Goal: Check status: Check status

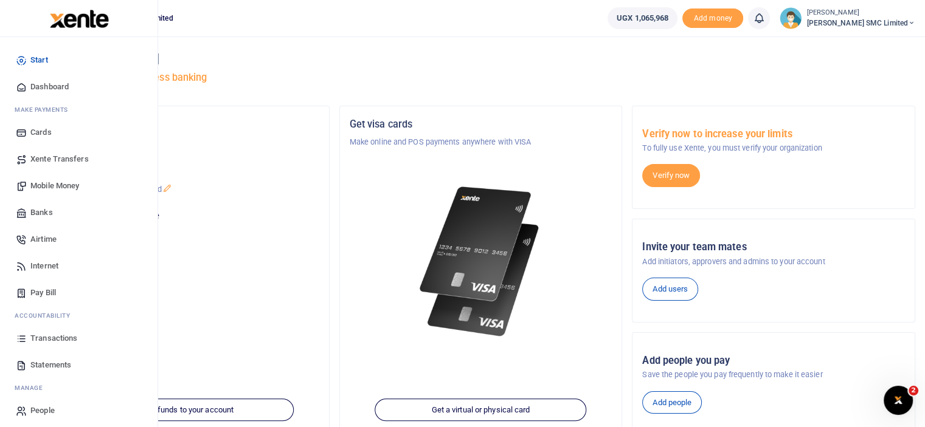
click at [52, 358] on link "Statements" at bounding box center [79, 365] width 138 height 27
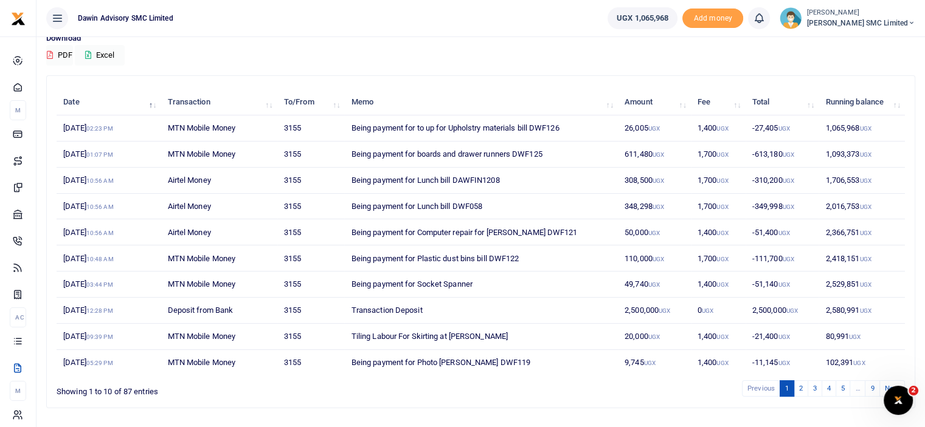
scroll to position [122, 0]
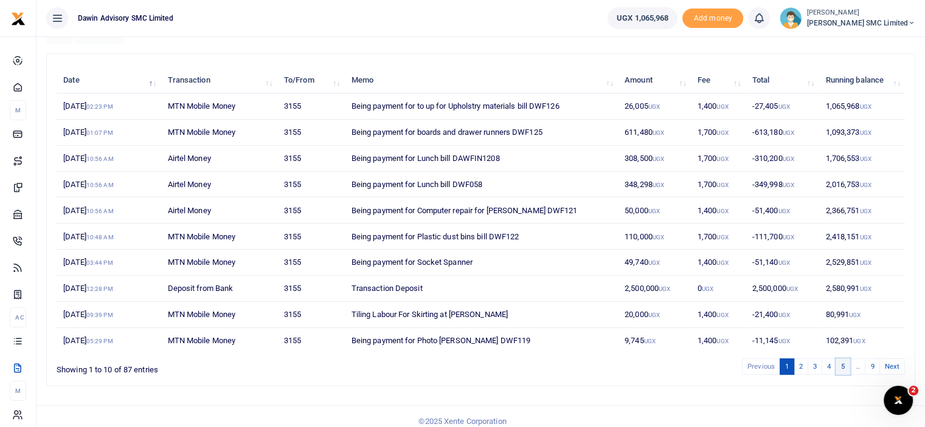
click at [841, 365] on link "5" at bounding box center [842, 367] width 15 height 16
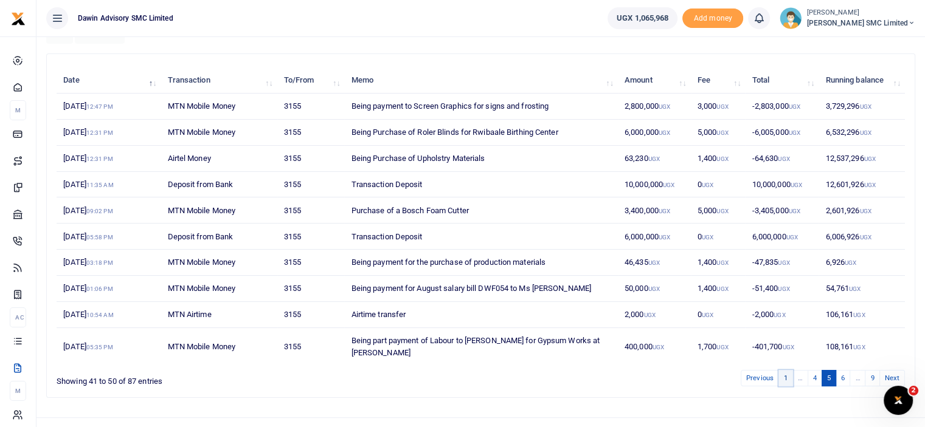
click at [790, 370] on link "1" at bounding box center [785, 378] width 15 height 16
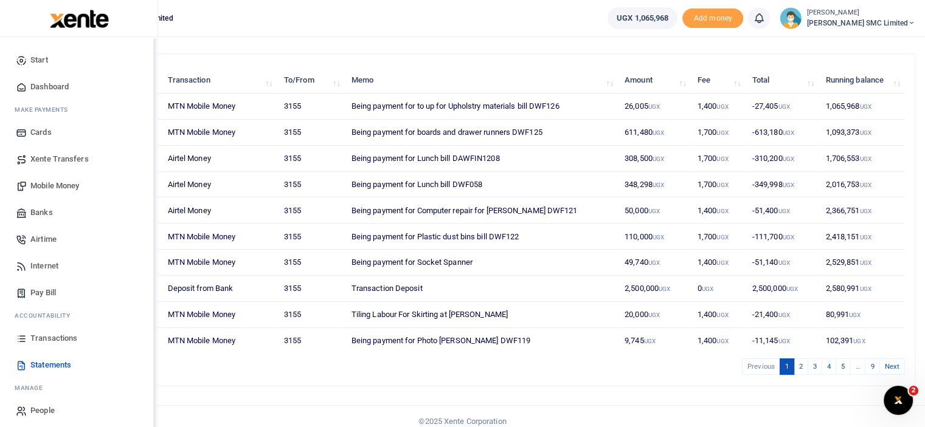
click at [20, 340] on icon at bounding box center [21, 338] width 11 height 11
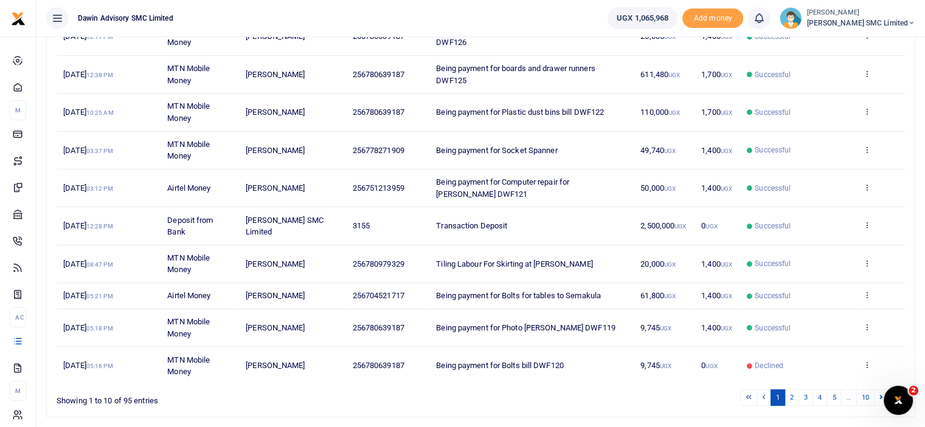
scroll to position [248, 0]
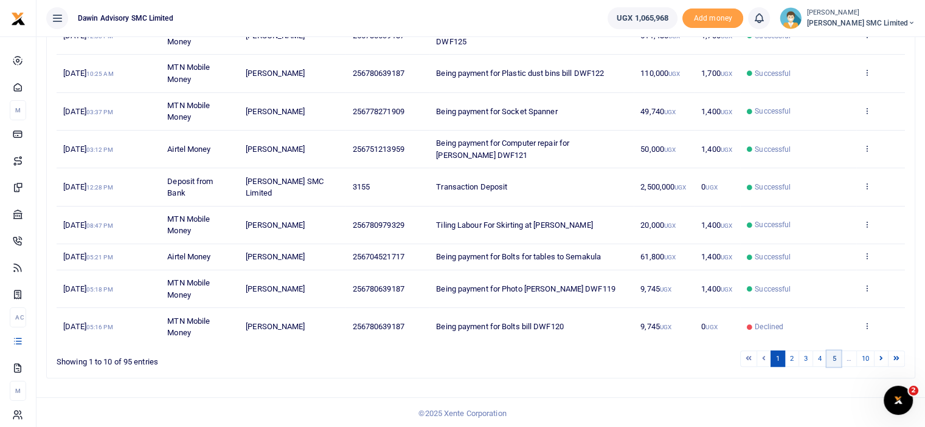
click at [832, 360] on link "5" at bounding box center [833, 359] width 15 height 16
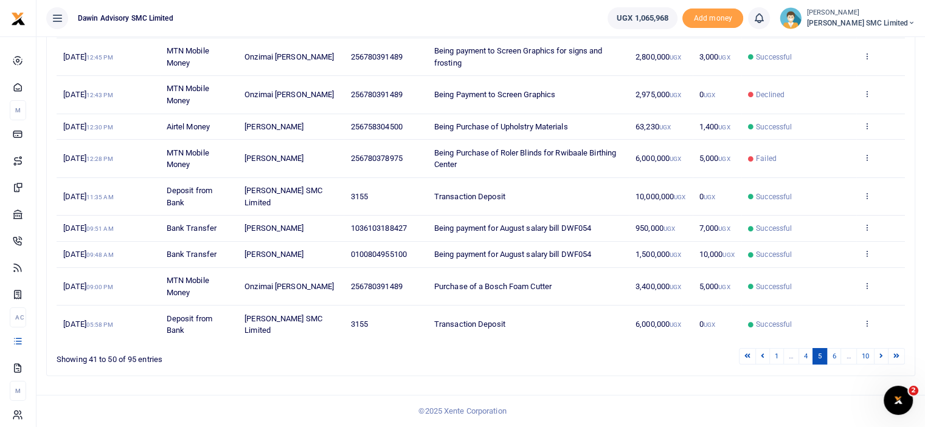
scroll to position [224, 0]
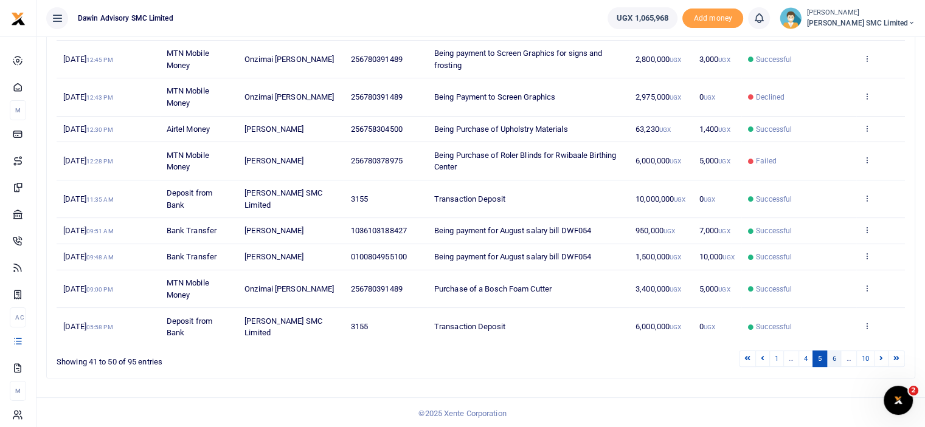
click at [838, 357] on link "6" at bounding box center [833, 359] width 15 height 16
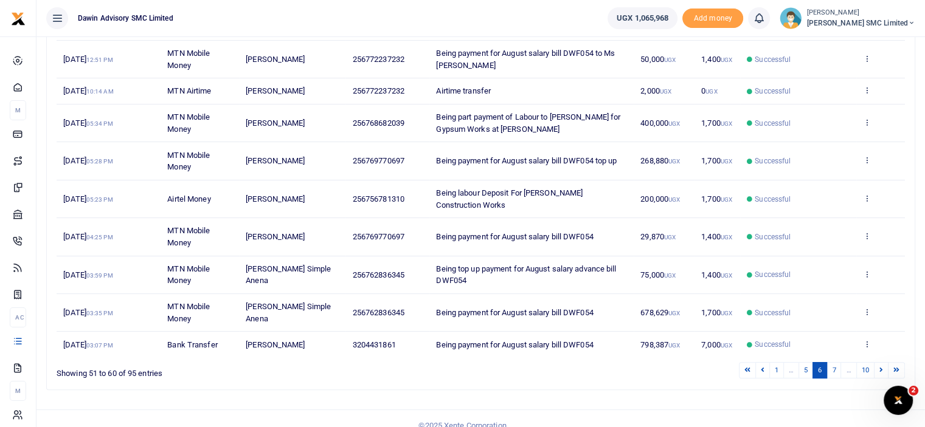
click at [838, 362] on link "7" at bounding box center [833, 370] width 15 height 16
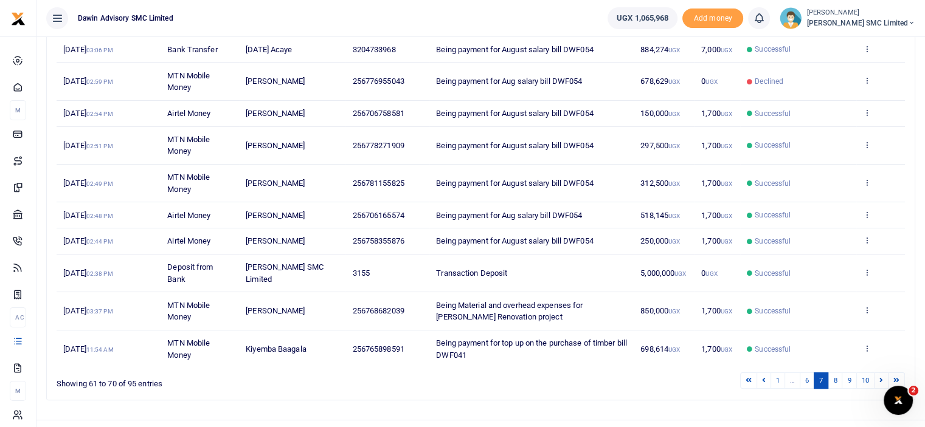
scroll to position [188, 0]
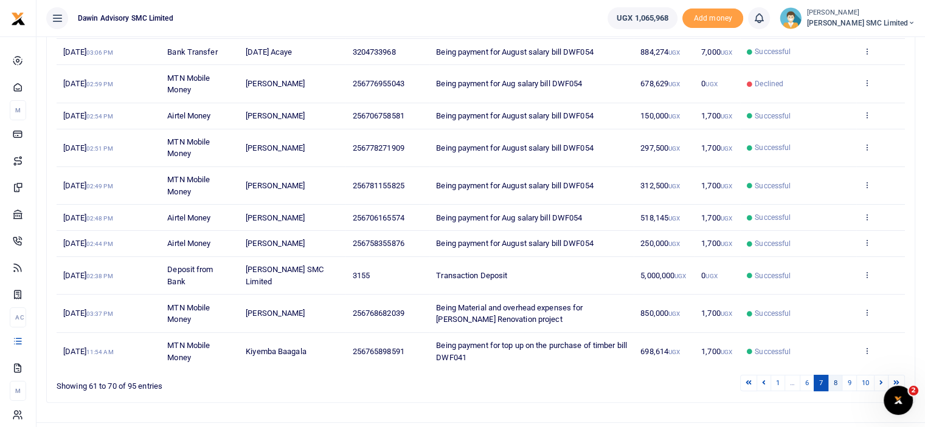
click at [832, 376] on link "8" at bounding box center [834, 383] width 15 height 16
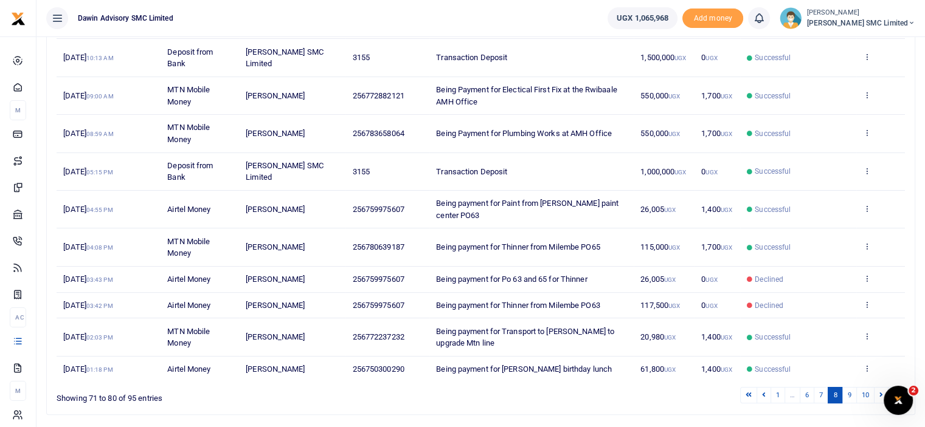
scroll to position [212, 0]
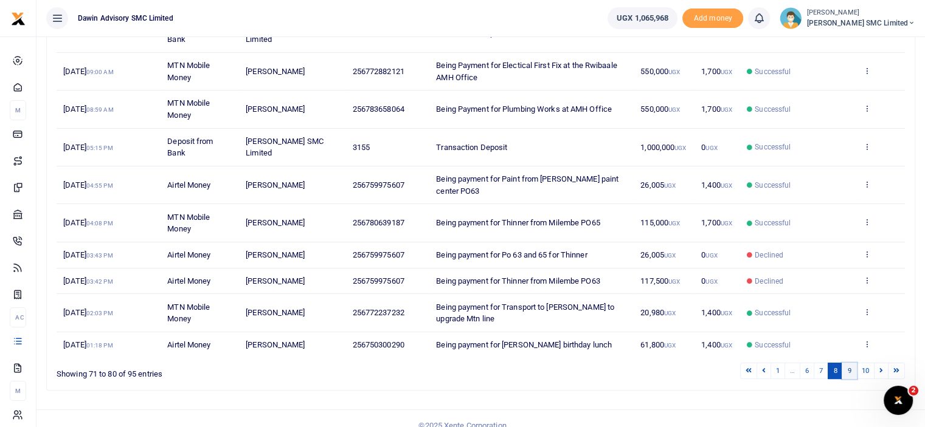
click at [847, 363] on link "9" at bounding box center [848, 371] width 15 height 16
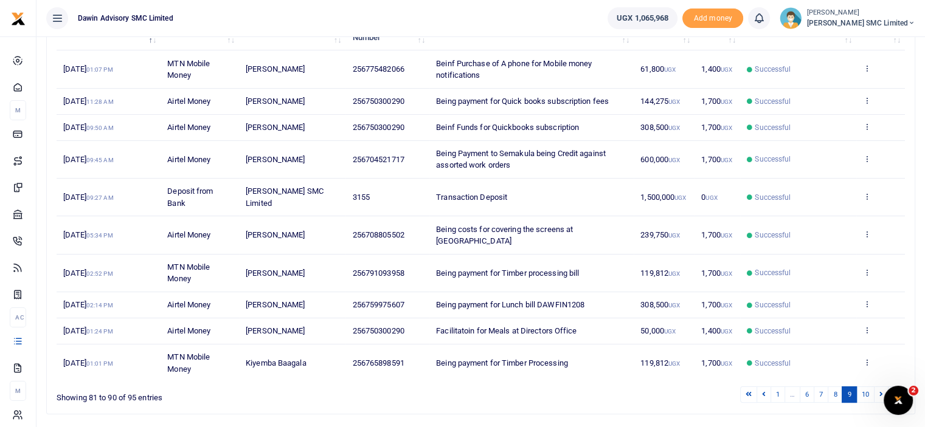
scroll to position [201, 0]
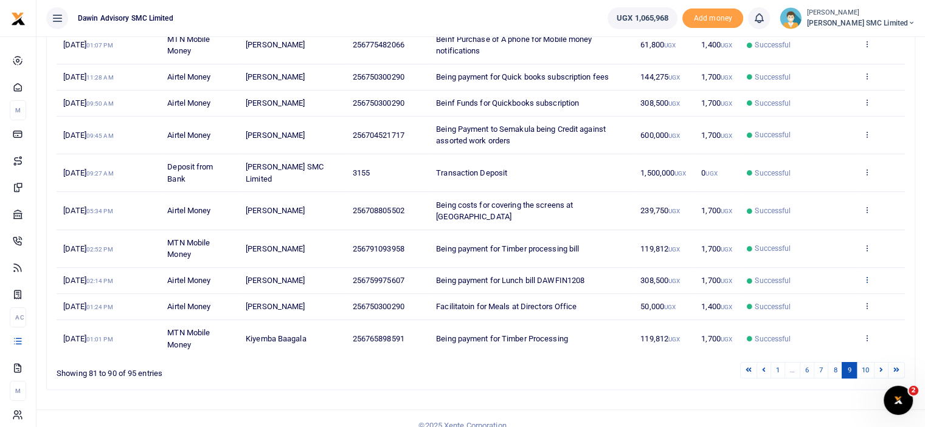
click at [865, 275] on icon at bounding box center [867, 279] width 8 height 9
click at [836, 281] on link "View details" at bounding box center [822, 287] width 96 height 17
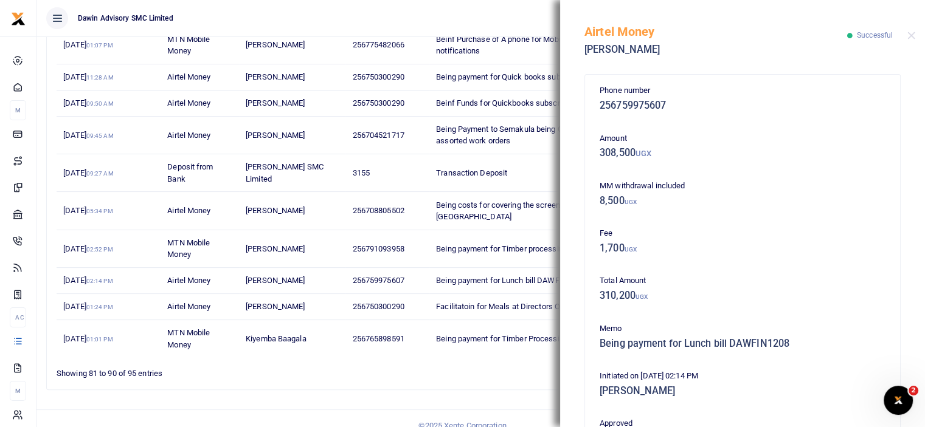
scroll to position [266, 0]
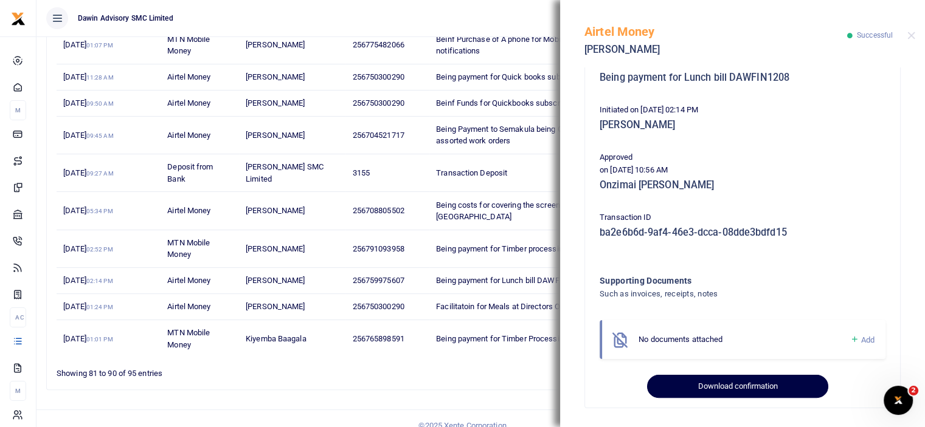
click at [756, 380] on button "Download confirmation" at bounding box center [737, 386] width 181 height 23
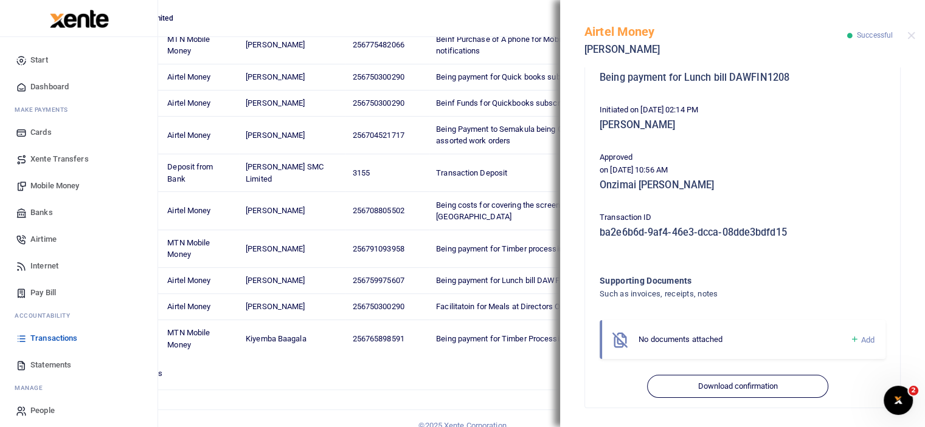
click at [43, 359] on span "Statements" at bounding box center [50, 365] width 41 height 12
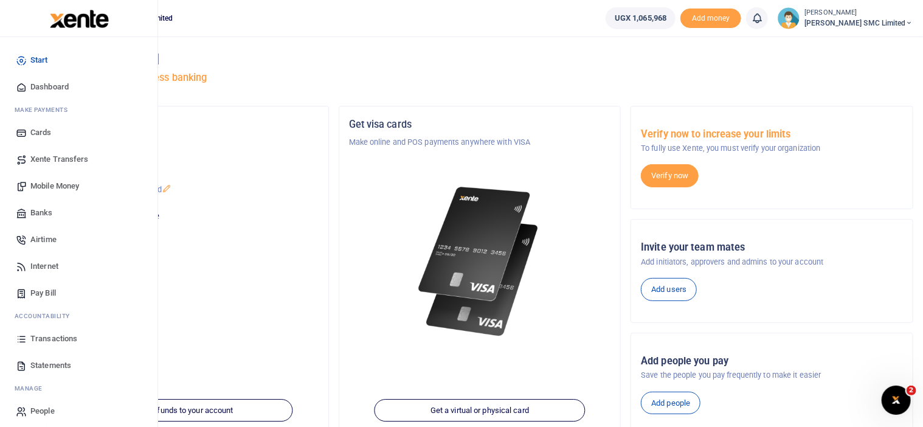
click at [53, 333] on span "Transactions" at bounding box center [53, 339] width 47 height 12
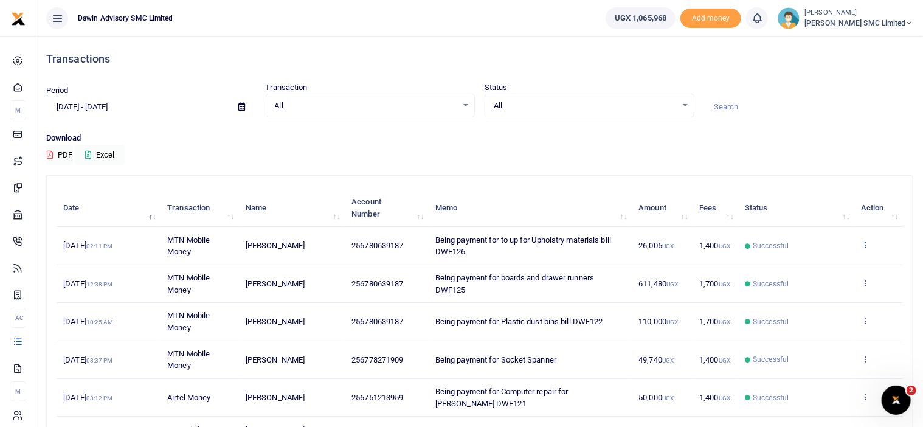
click at [866, 243] on icon at bounding box center [865, 244] width 8 height 9
click at [801, 260] on link "View details" at bounding box center [821, 265] width 96 height 17
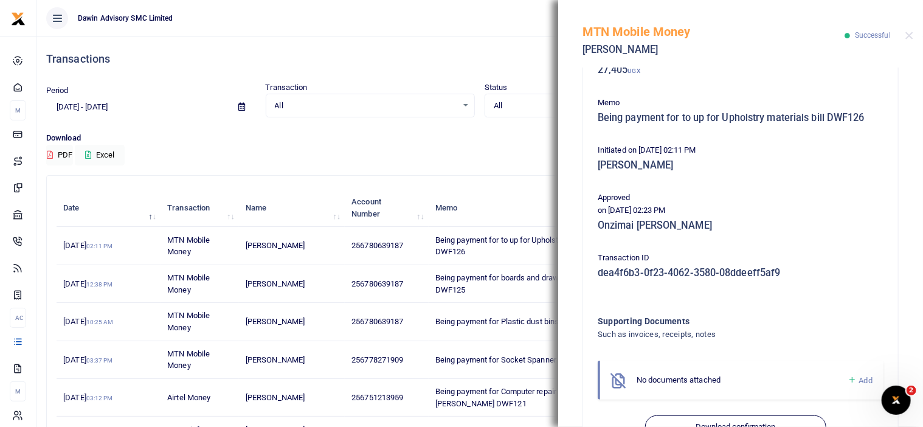
scroll to position [267, 0]
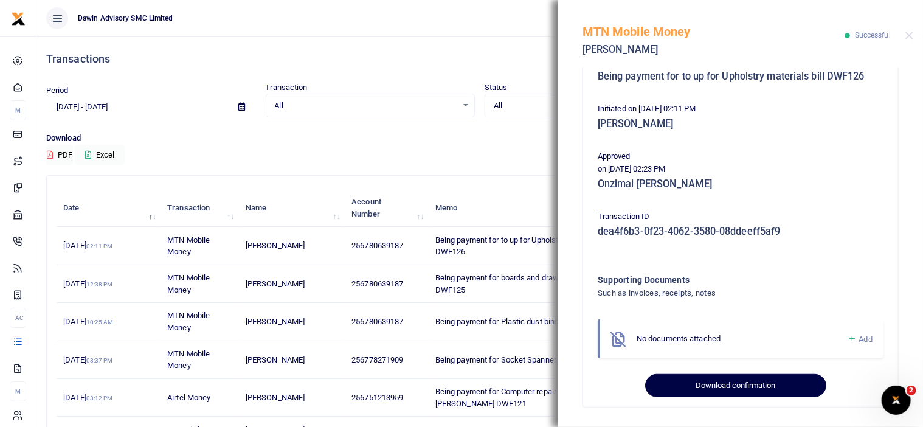
click at [717, 381] on button "Download confirmation" at bounding box center [735, 385] width 181 height 23
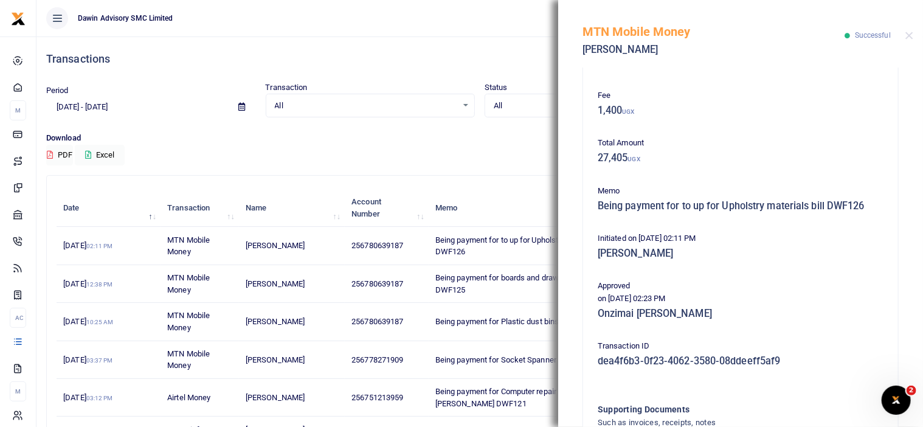
scroll to position [89, 0]
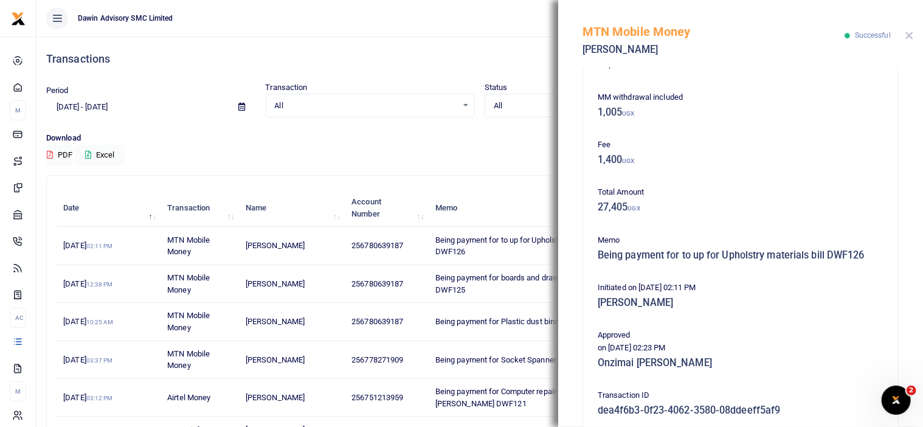
click at [912, 35] on button "Close" at bounding box center [909, 36] width 8 height 8
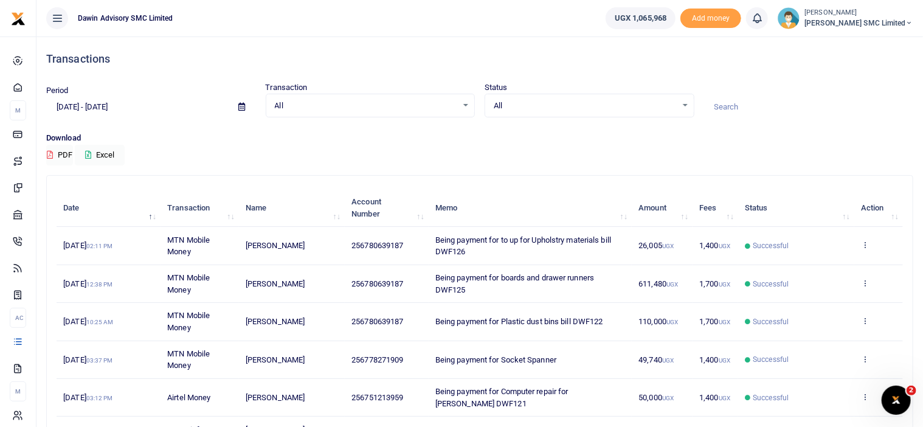
click at [858, 283] on td "View details Send again" at bounding box center [878, 284] width 49 height 38
click at [865, 284] on icon at bounding box center [865, 282] width 8 height 9
click at [802, 308] on link "View details" at bounding box center [821, 302] width 96 height 17
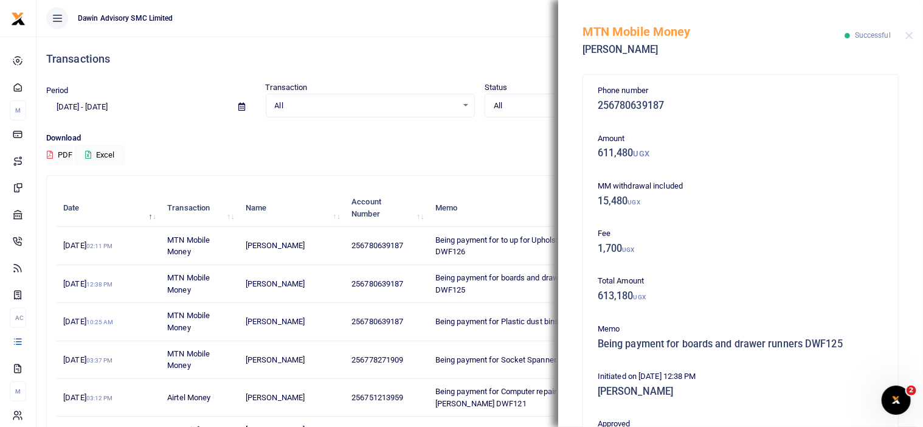
scroll to position [249, 0]
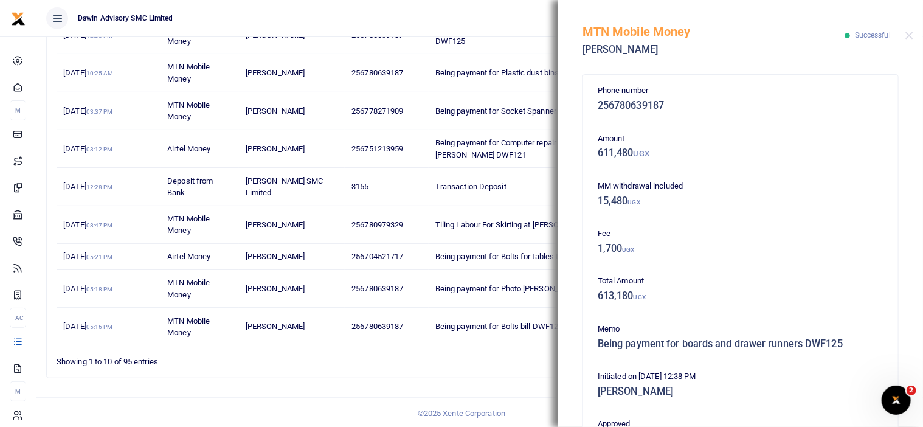
click at [912, 361] on div "Phone number 256780639187 Amount 611,480 UGX MM withdrawal included 15,480 UGX …" at bounding box center [740, 246] width 365 height 359
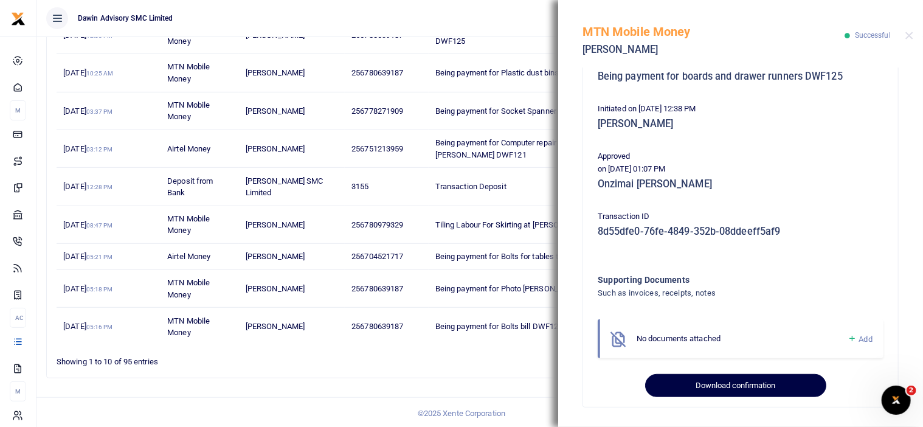
click at [768, 378] on button "Download confirmation" at bounding box center [735, 385] width 181 height 23
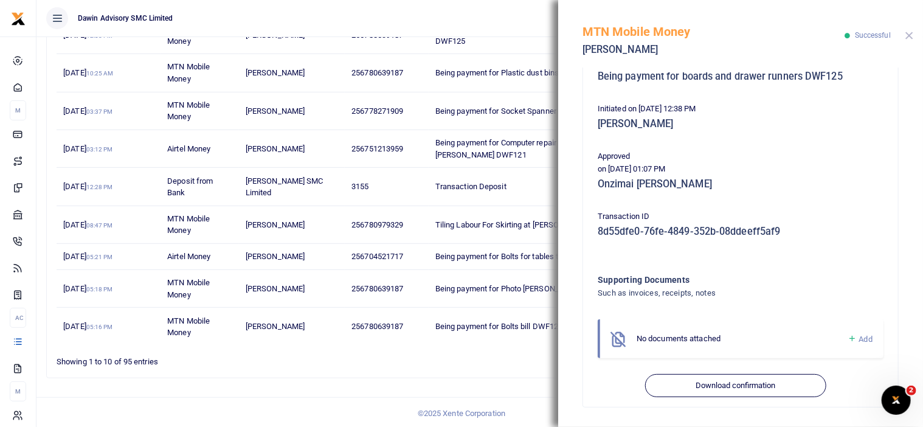
click at [905, 33] on button "Close" at bounding box center [909, 36] width 8 height 8
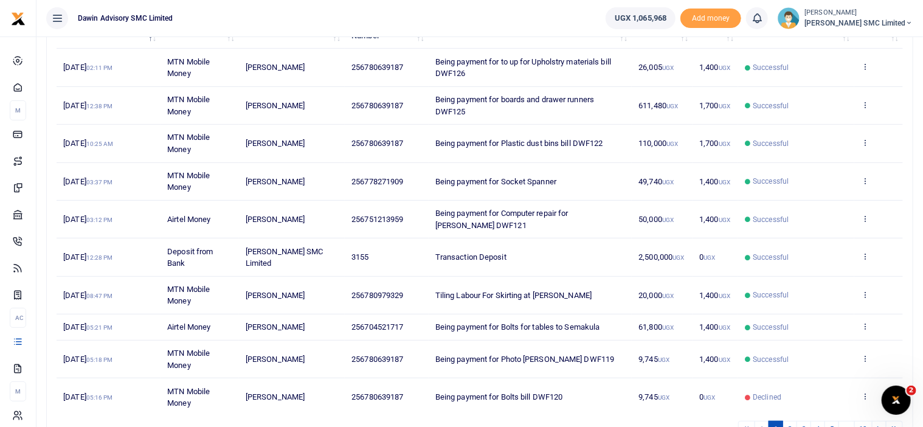
scroll to position [176, 0]
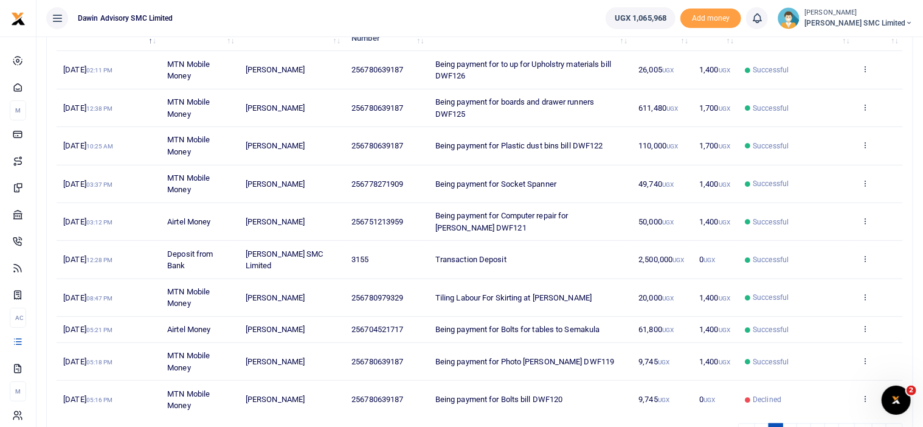
click at [866, 100] on td "View details Send again" at bounding box center [878, 108] width 49 height 38
click at [864, 104] on icon at bounding box center [865, 107] width 8 height 9
click at [815, 126] on link "View details" at bounding box center [821, 127] width 96 height 17
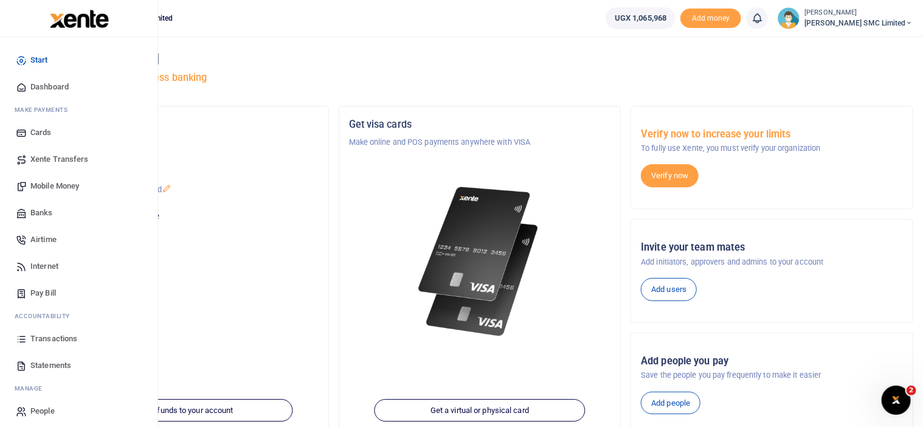
click at [55, 339] on span "Transactions" at bounding box center [53, 339] width 47 height 12
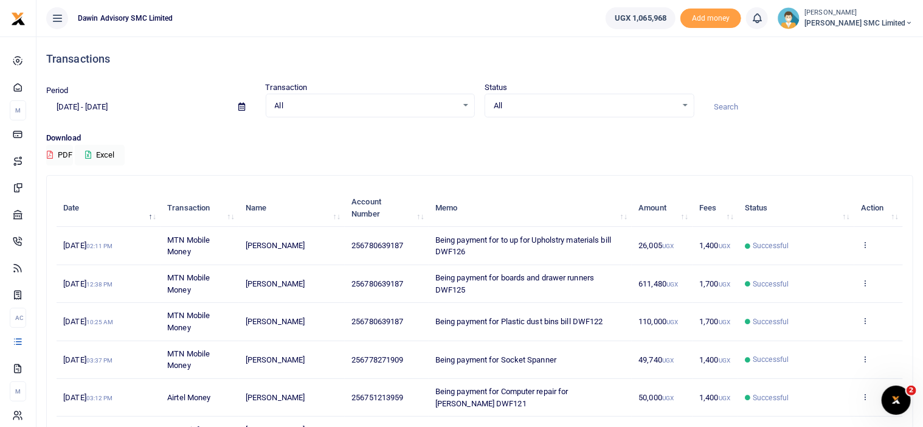
click at [869, 277] on td "View details Send again" at bounding box center [878, 284] width 49 height 38
click at [865, 279] on icon at bounding box center [865, 282] width 8 height 9
click at [819, 298] on link "View details" at bounding box center [821, 302] width 96 height 17
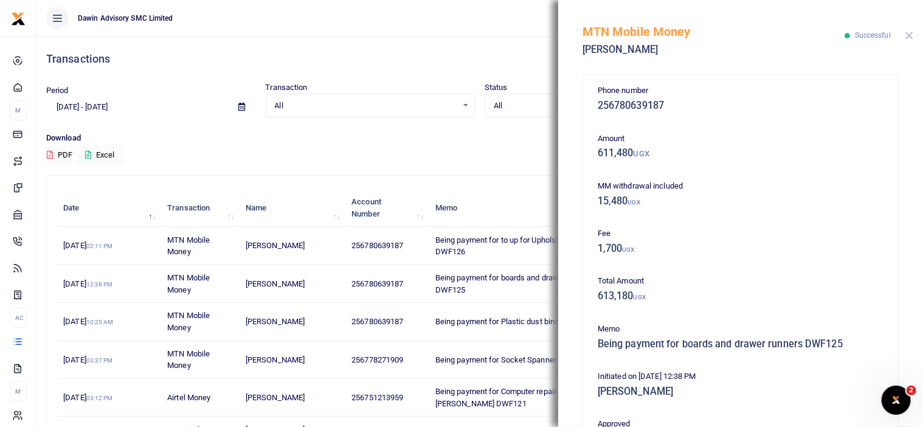
click at [908, 33] on button "Close" at bounding box center [909, 36] width 8 height 8
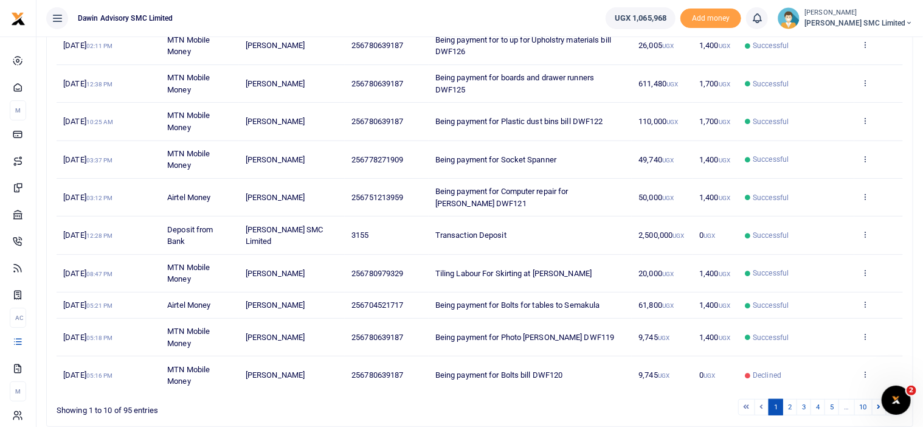
scroll to position [249, 0]
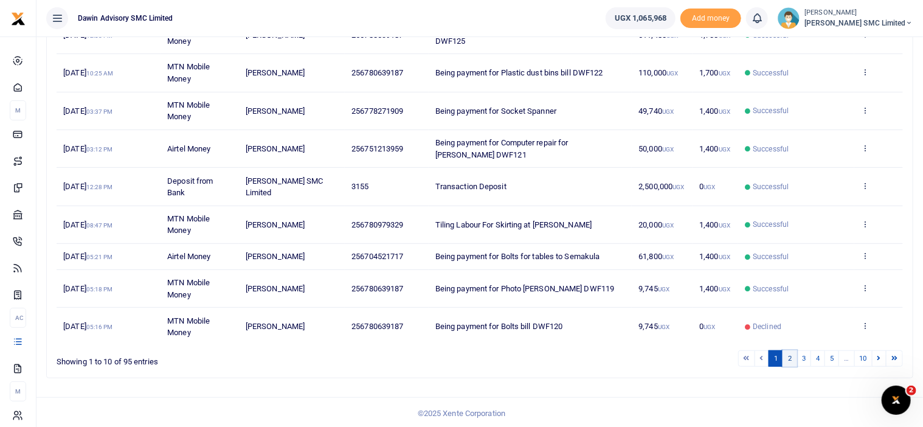
click at [790, 358] on link "2" at bounding box center [789, 358] width 15 height 16
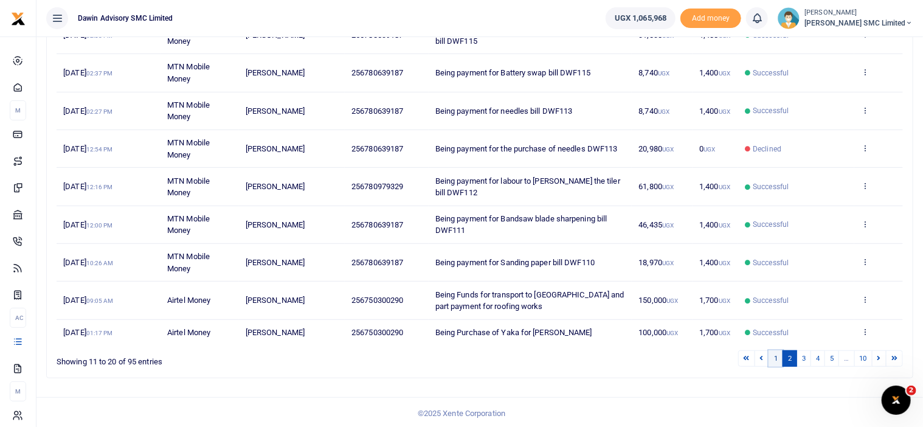
click at [776, 356] on link "1" at bounding box center [775, 358] width 15 height 16
